Goal: Browse casually

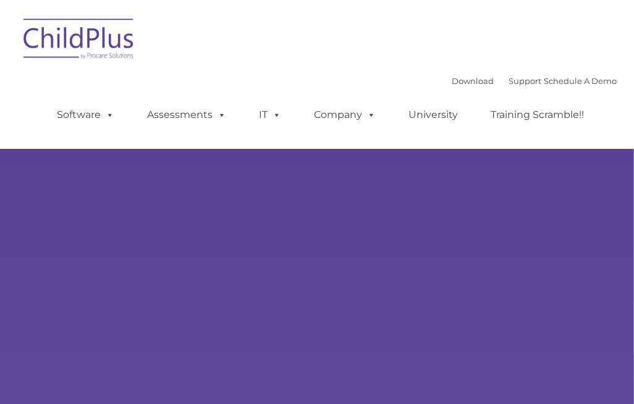
type input ""
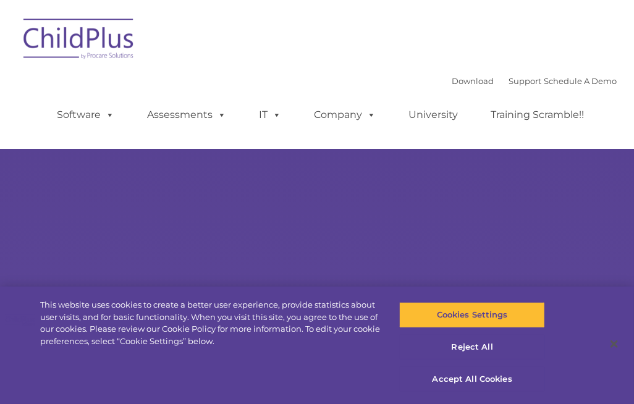
select select "MEDIUM"
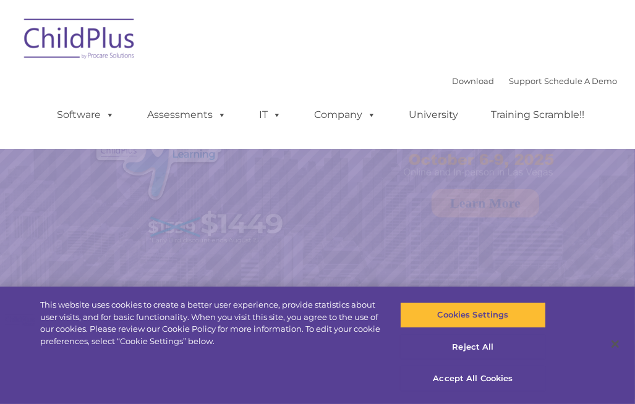
select select "MEDIUM"
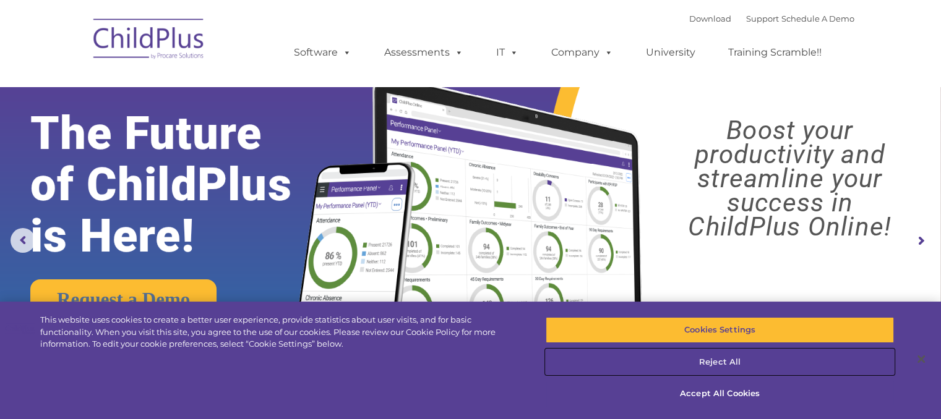
click at [634, 362] on button "Reject All" at bounding box center [719, 362] width 348 height 26
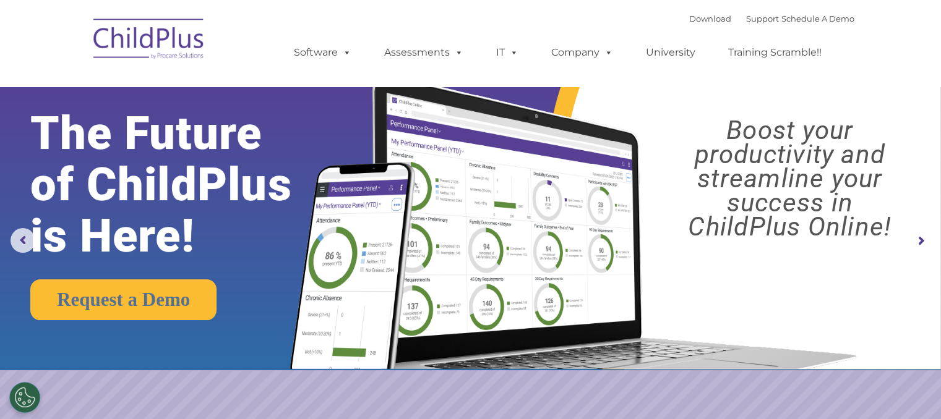
click at [141, 42] on img at bounding box center [149, 41] width 124 height 62
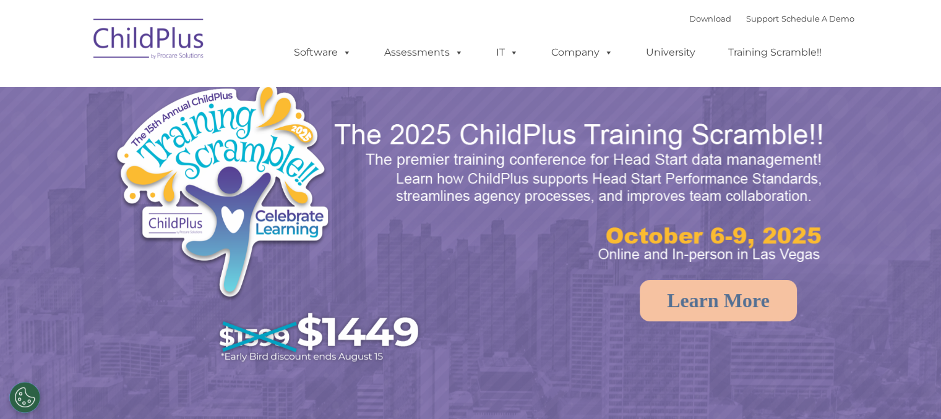
select select "MEDIUM"
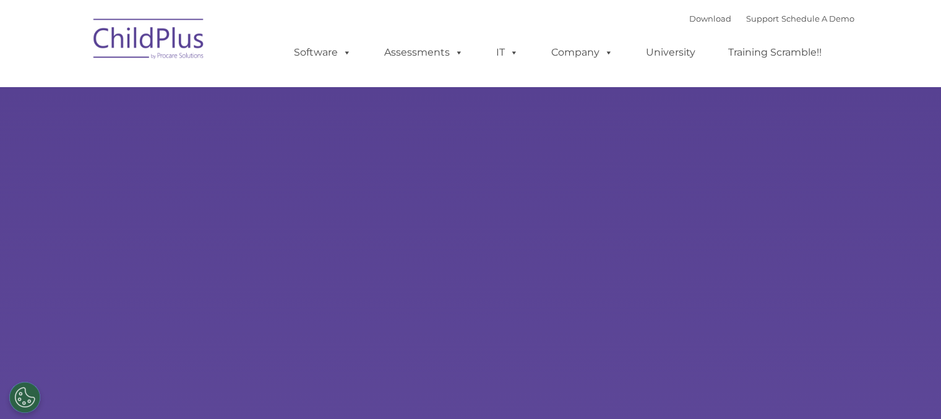
click at [221, 137] on div "New Layer Learn More Request a Demo The Future of ChildPlus is Here! Boost your…" at bounding box center [470, 241] width 941 height 482
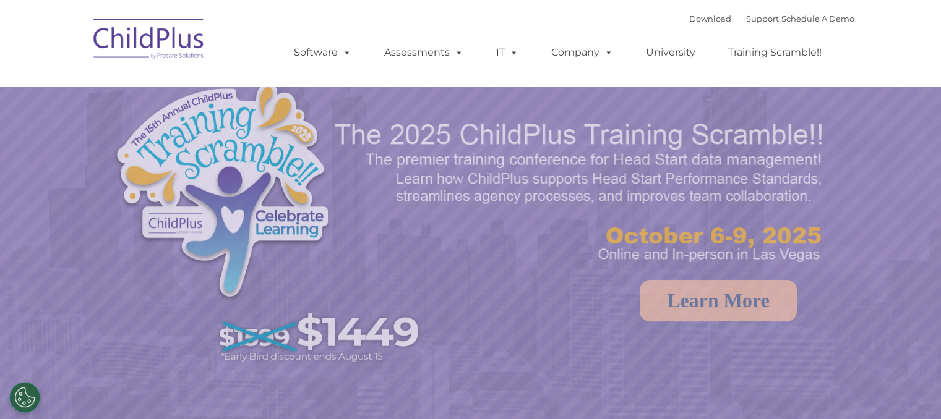
select select "MEDIUM"
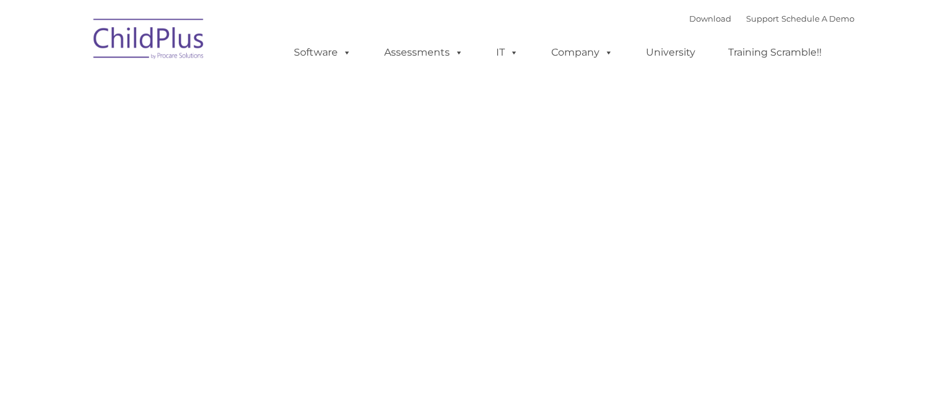
type input ""
